Goal: Communication & Community: Answer question/provide support

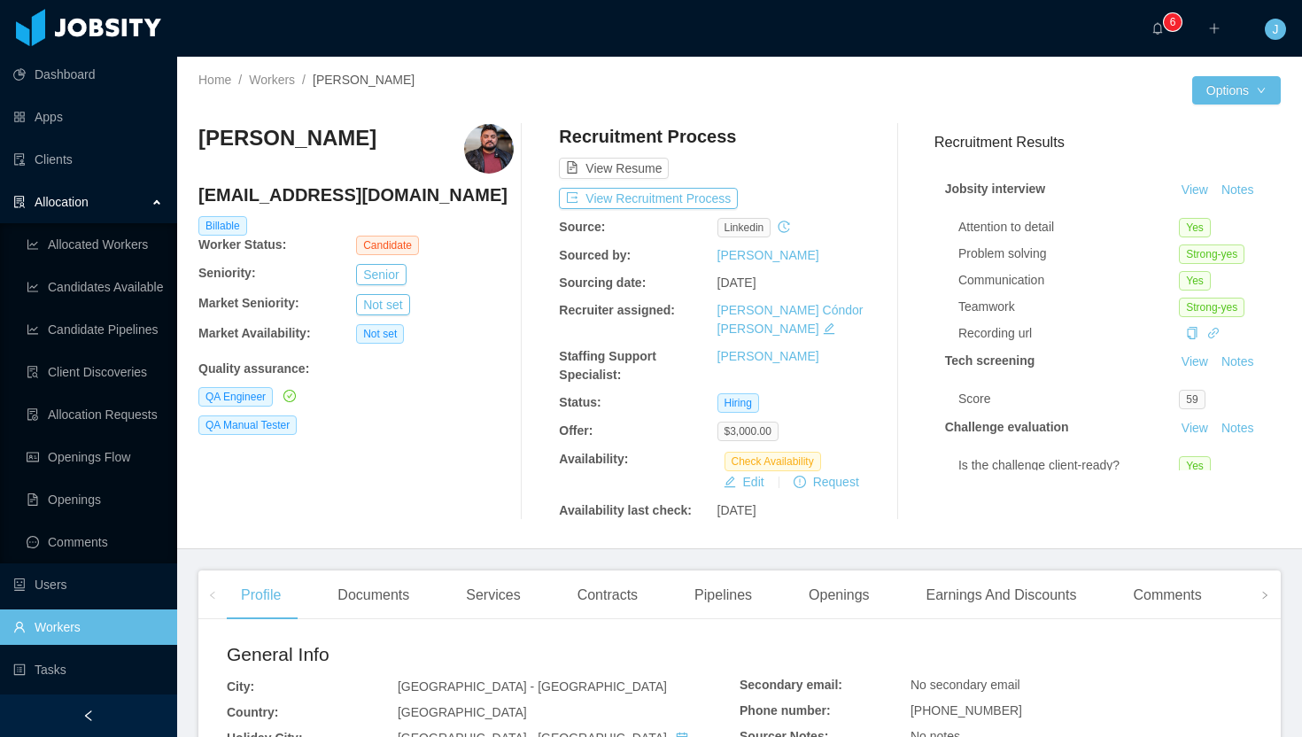
scroll to position [376, 0]
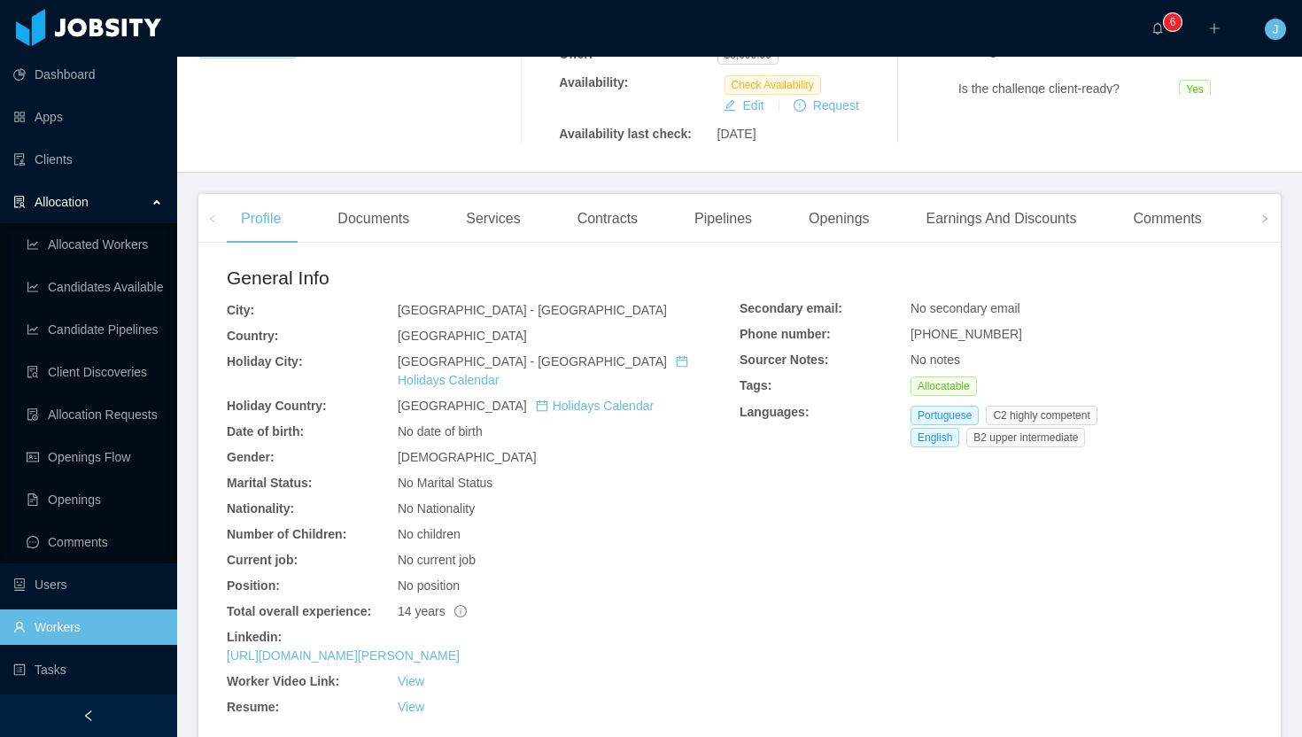
click at [709, 500] on div "No Nationality" at bounding box center [569, 509] width 342 height 19
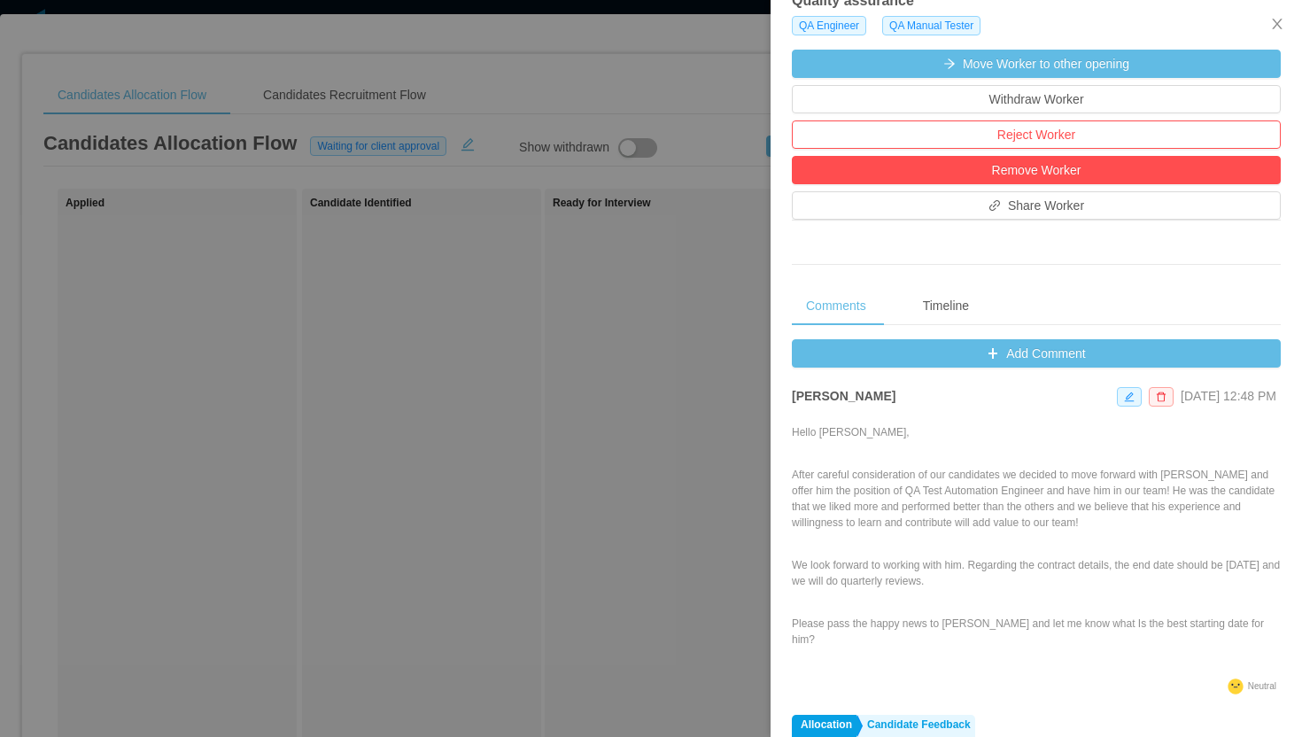
scroll to position [34, 0]
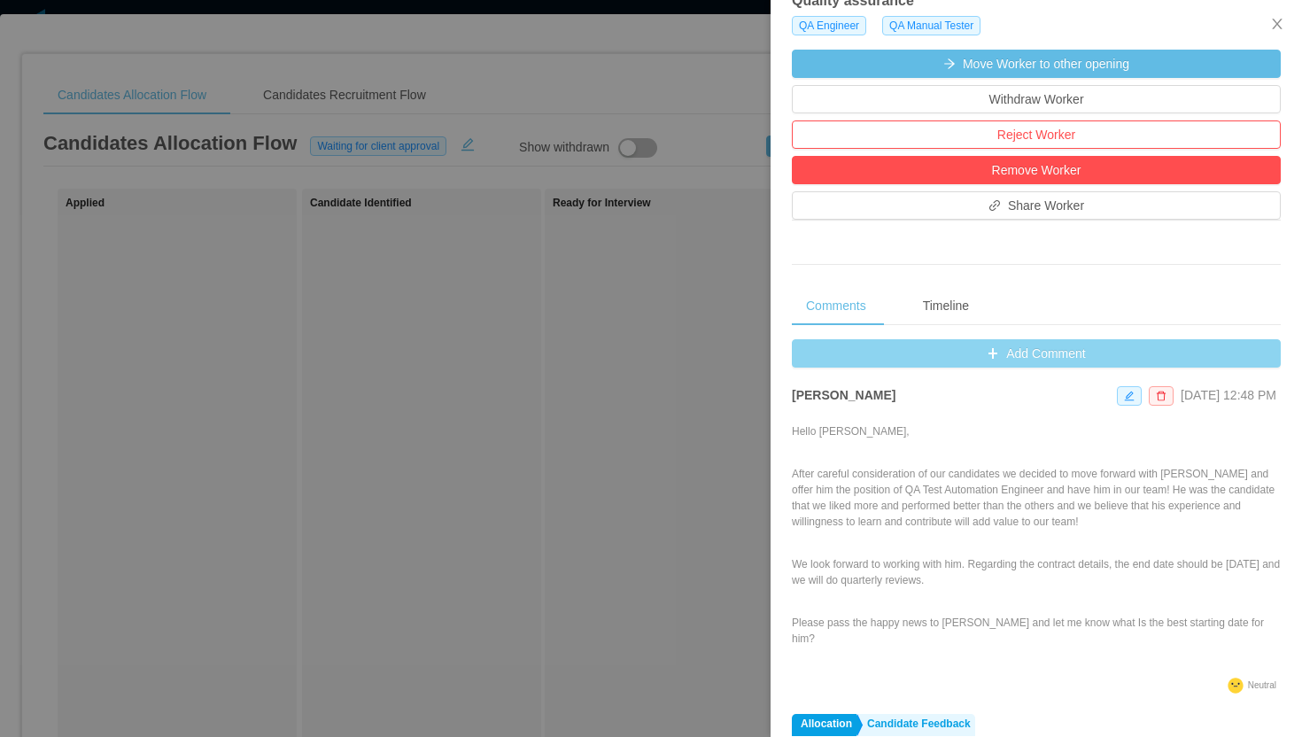
click at [1021, 354] on button "Add Comment" at bounding box center [1036, 353] width 489 height 28
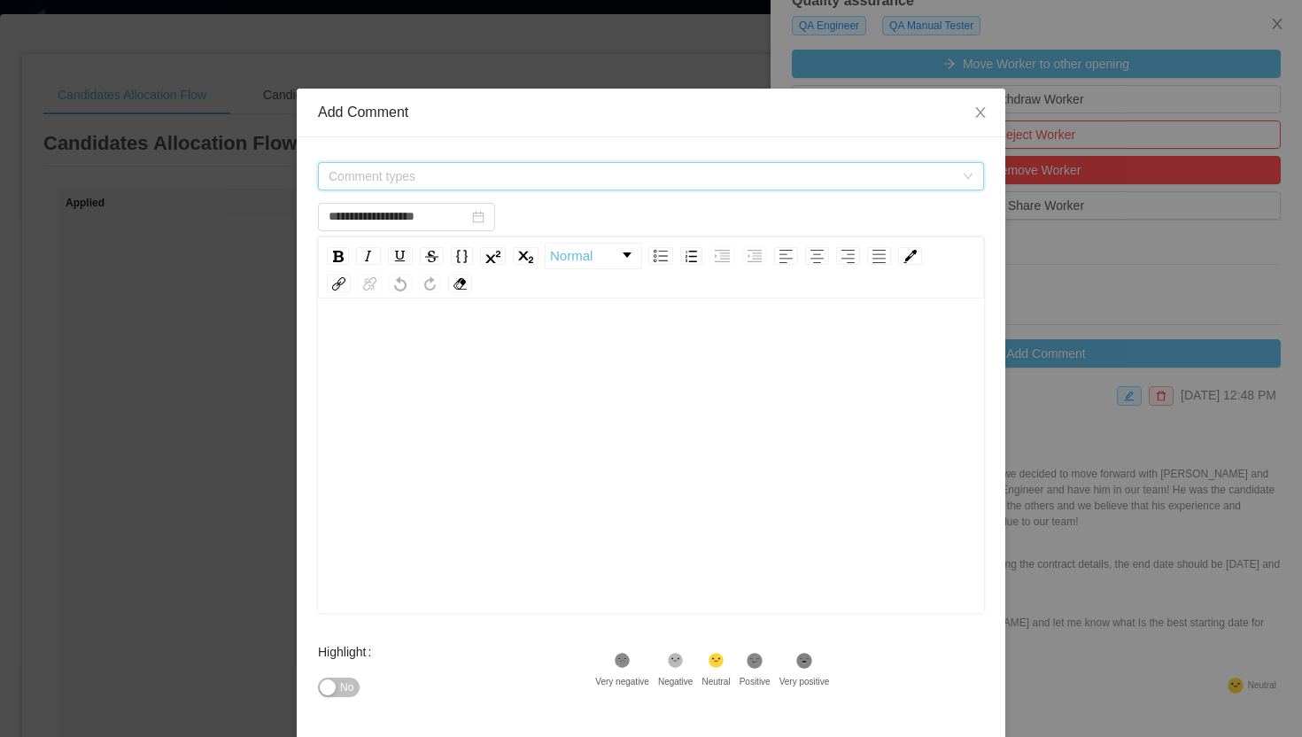
click at [530, 170] on span "Comment types" at bounding box center [641, 176] width 625 height 18
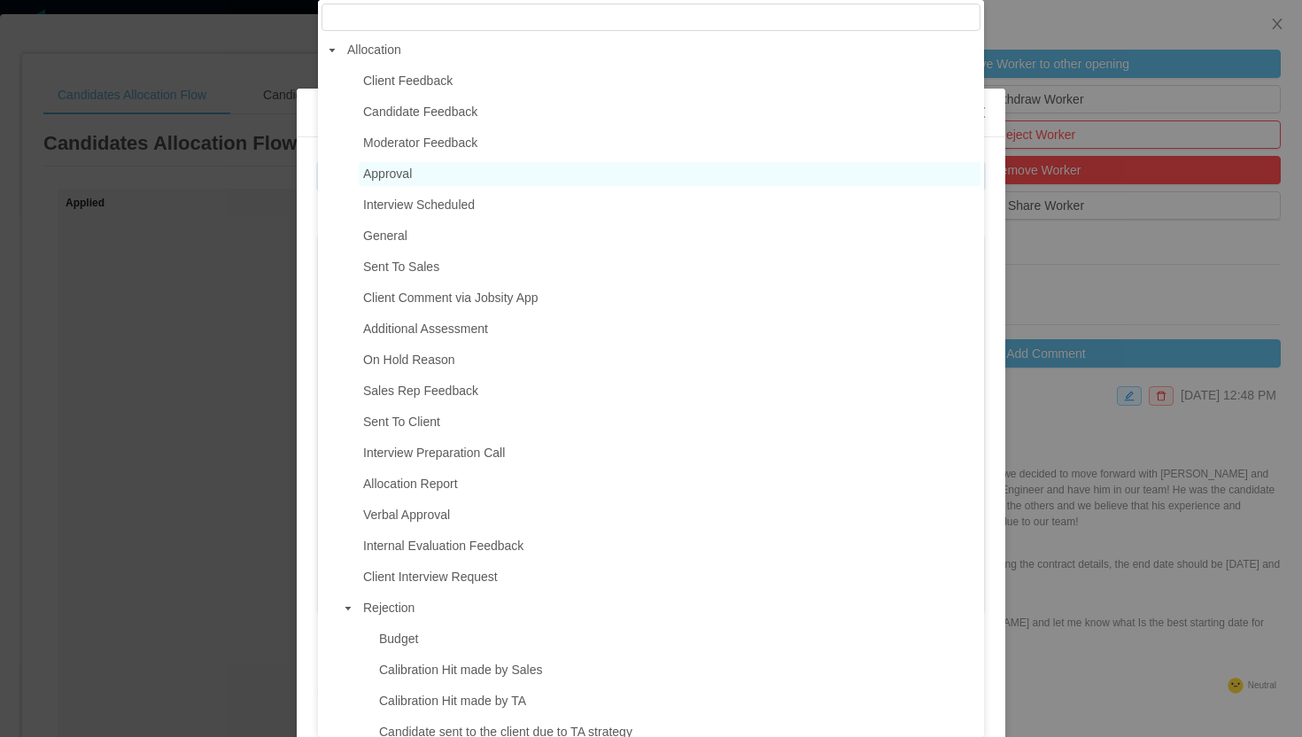
click at [440, 171] on span "Approval" at bounding box center [670, 174] width 622 height 24
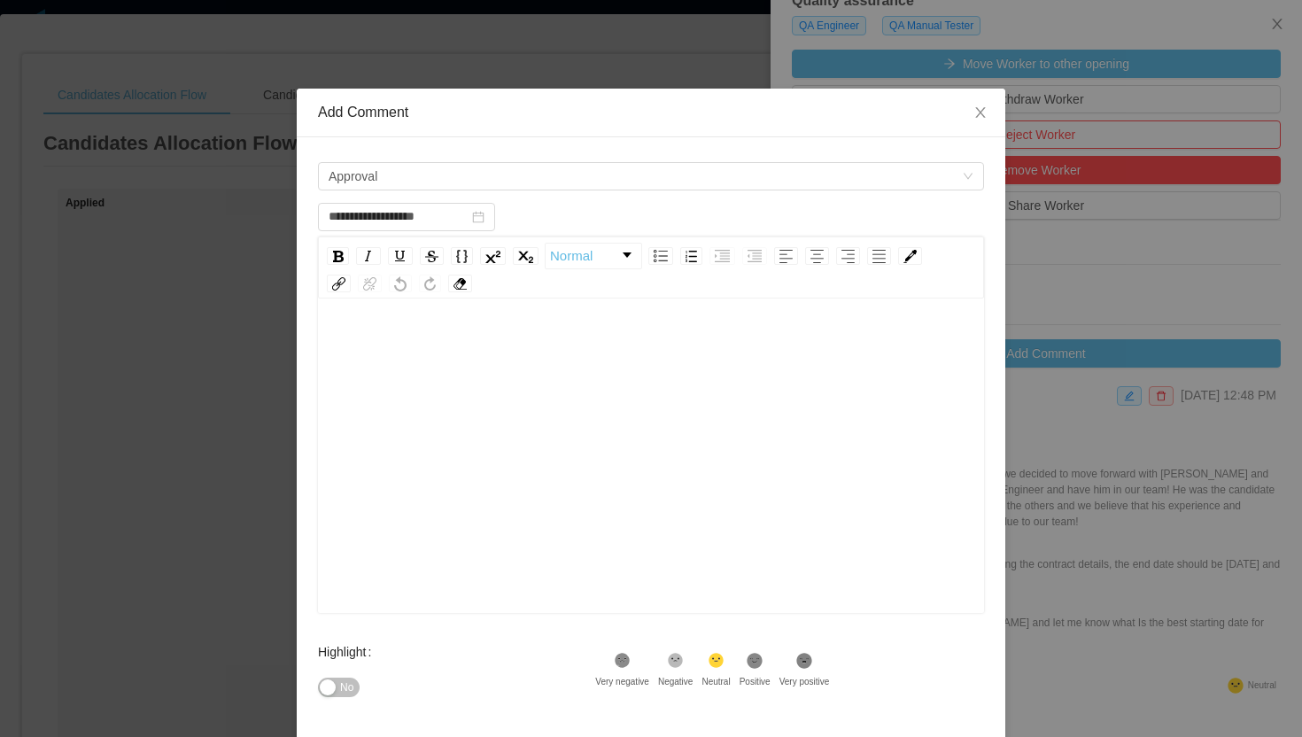
click at [414, 365] on div "rdw-editor" at bounding box center [651, 484] width 639 height 310
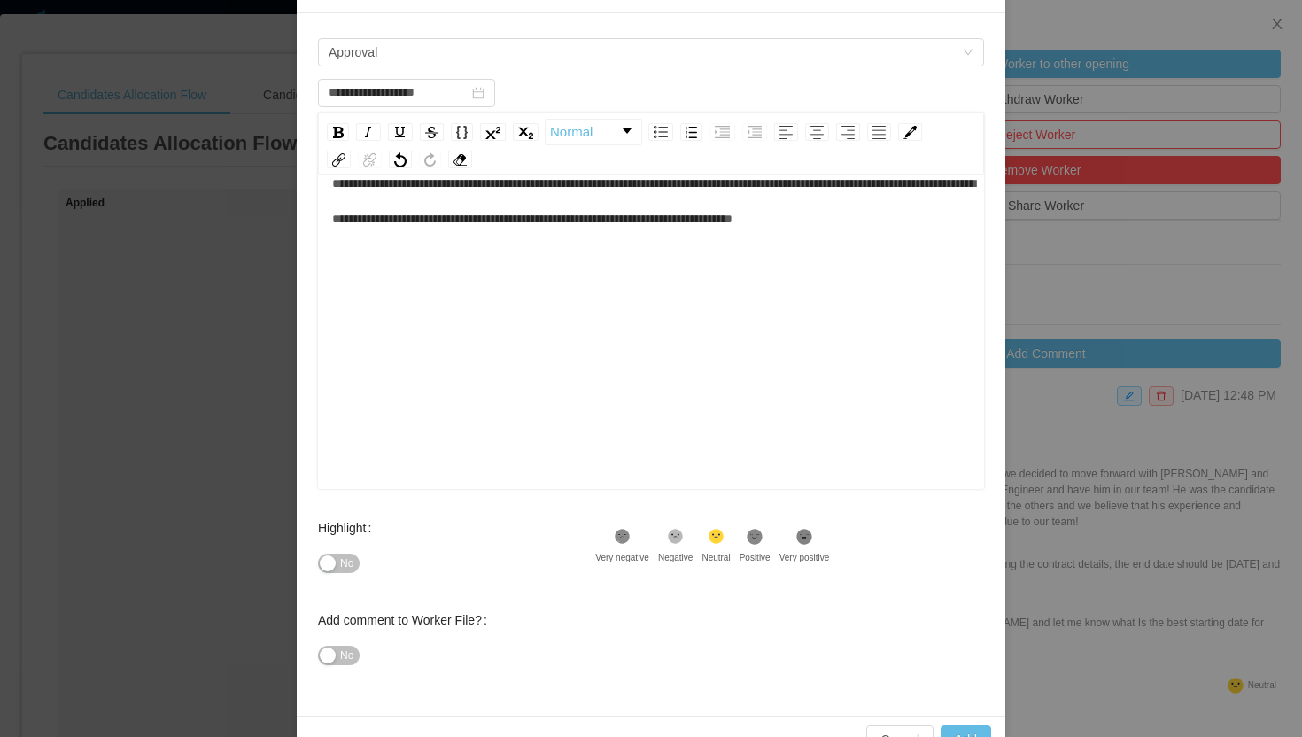
scroll to position [171, 0]
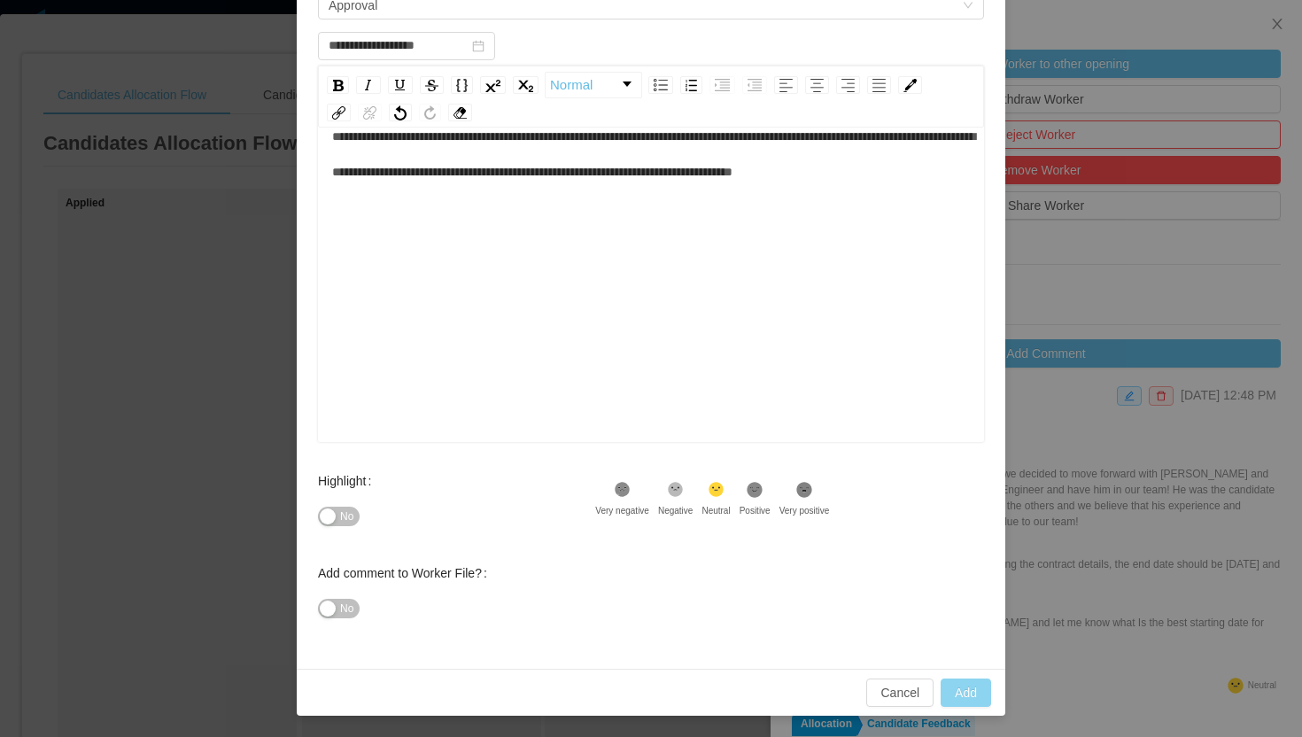
click at [975, 698] on button "Add" at bounding box center [966, 693] width 50 height 28
type input "**********"
